Goal: Task Accomplishment & Management: Complete application form

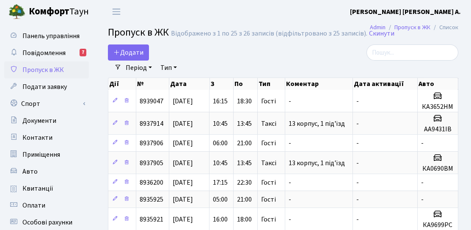
select select "25"
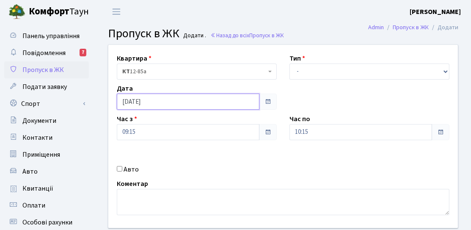
click at [156, 109] on input "[DATE]" at bounding box center [188, 101] width 142 height 16
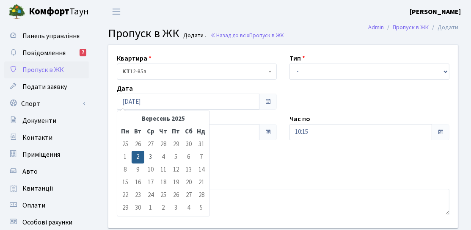
click at [162, 159] on td "4" at bounding box center [163, 157] width 13 height 13
click at [163, 159] on td "4" at bounding box center [163, 157] width 13 height 13
click at [247, 152] on div "Квартира <b>КТ</b>&nbsp;&nbsp;&nbsp;&nbsp;12-85а КТ 12-85а Тип - Доставка Таксі…" at bounding box center [283, 136] width 362 height 183
